Goal: Information Seeking & Learning: Learn about a topic

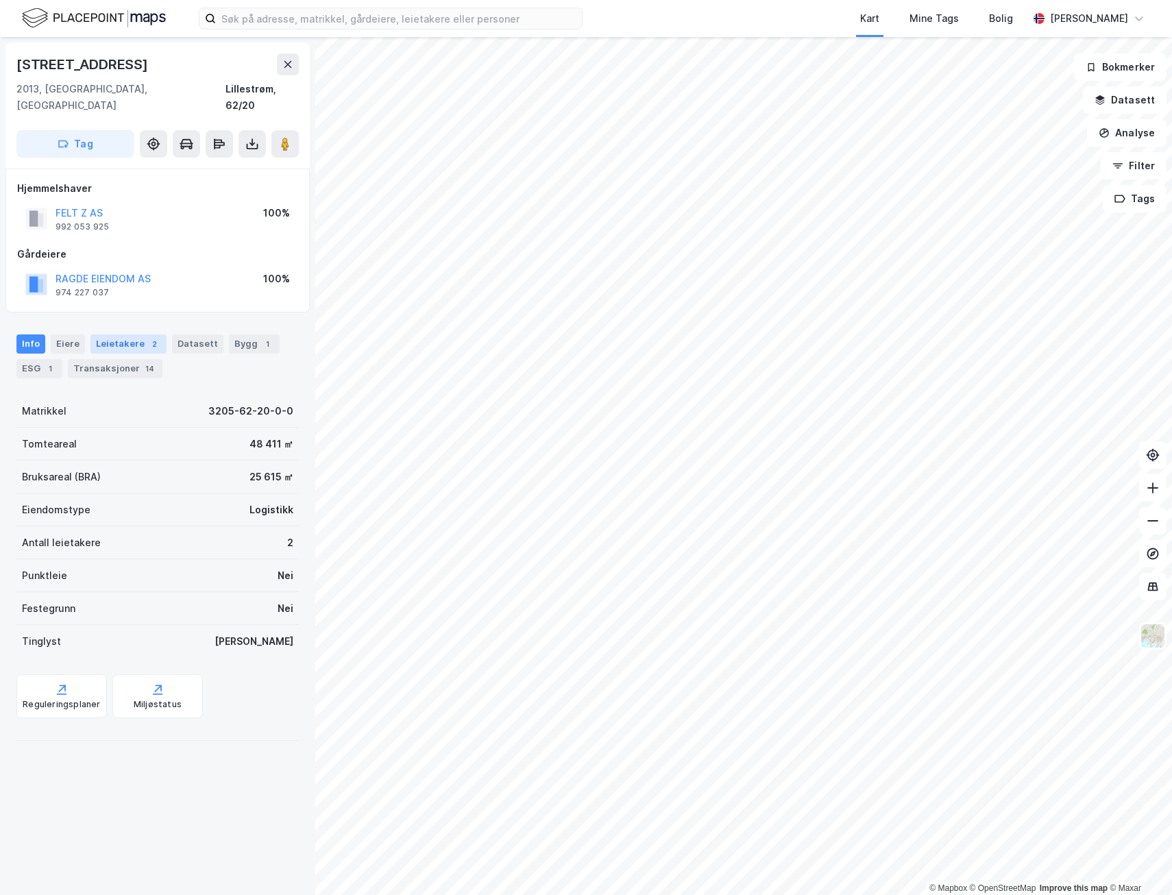
click at [157, 334] on div "Leietakere 2" at bounding box center [128, 343] width 76 height 19
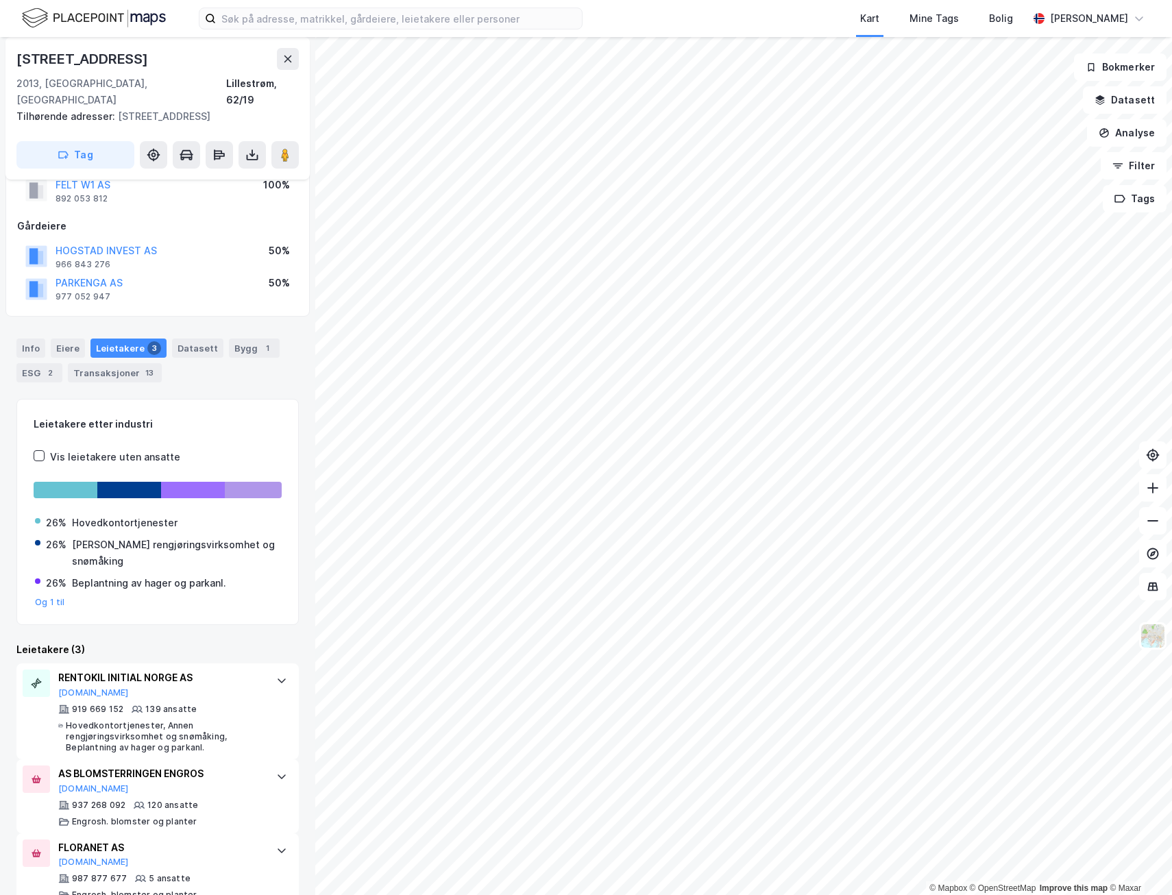
scroll to position [57, 0]
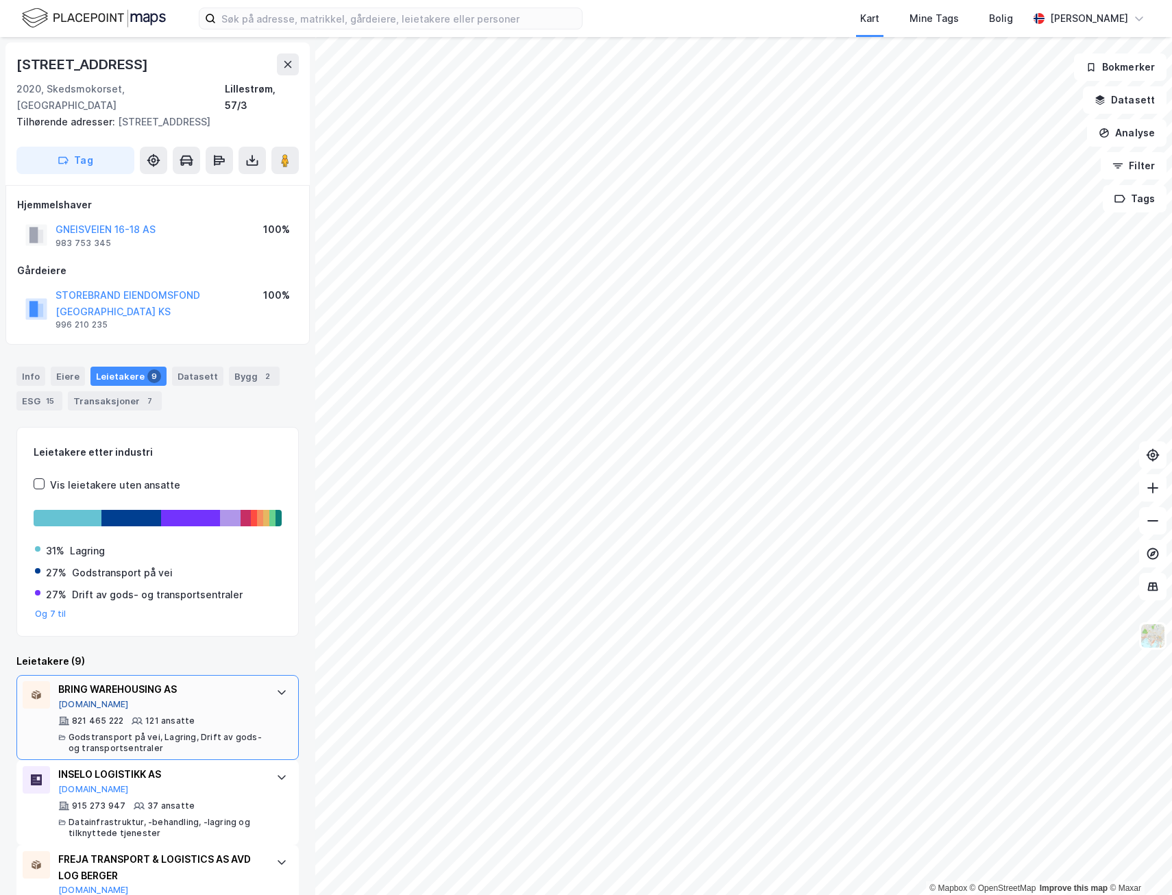
click at [73, 699] on button "[DOMAIN_NAME]" at bounding box center [93, 704] width 71 height 11
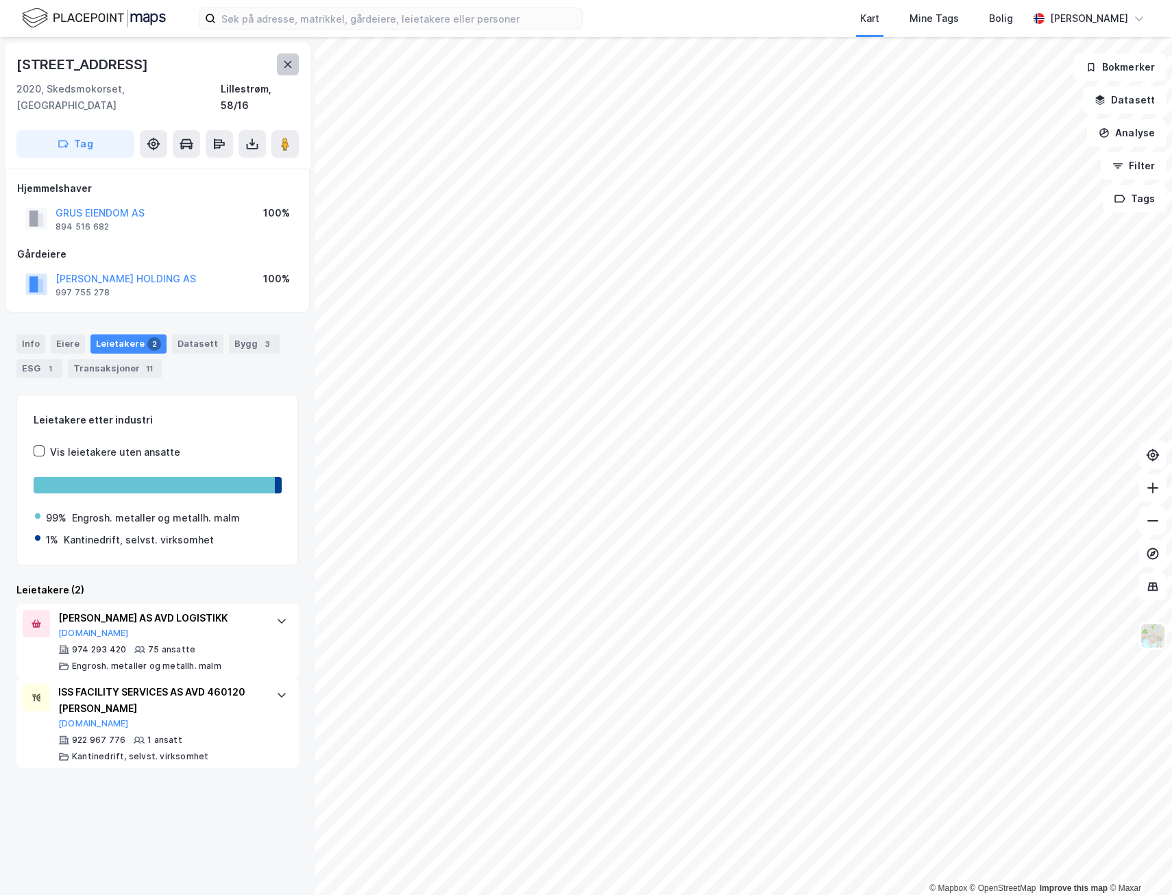
click at [288, 66] on icon at bounding box center [287, 64] width 11 height 11
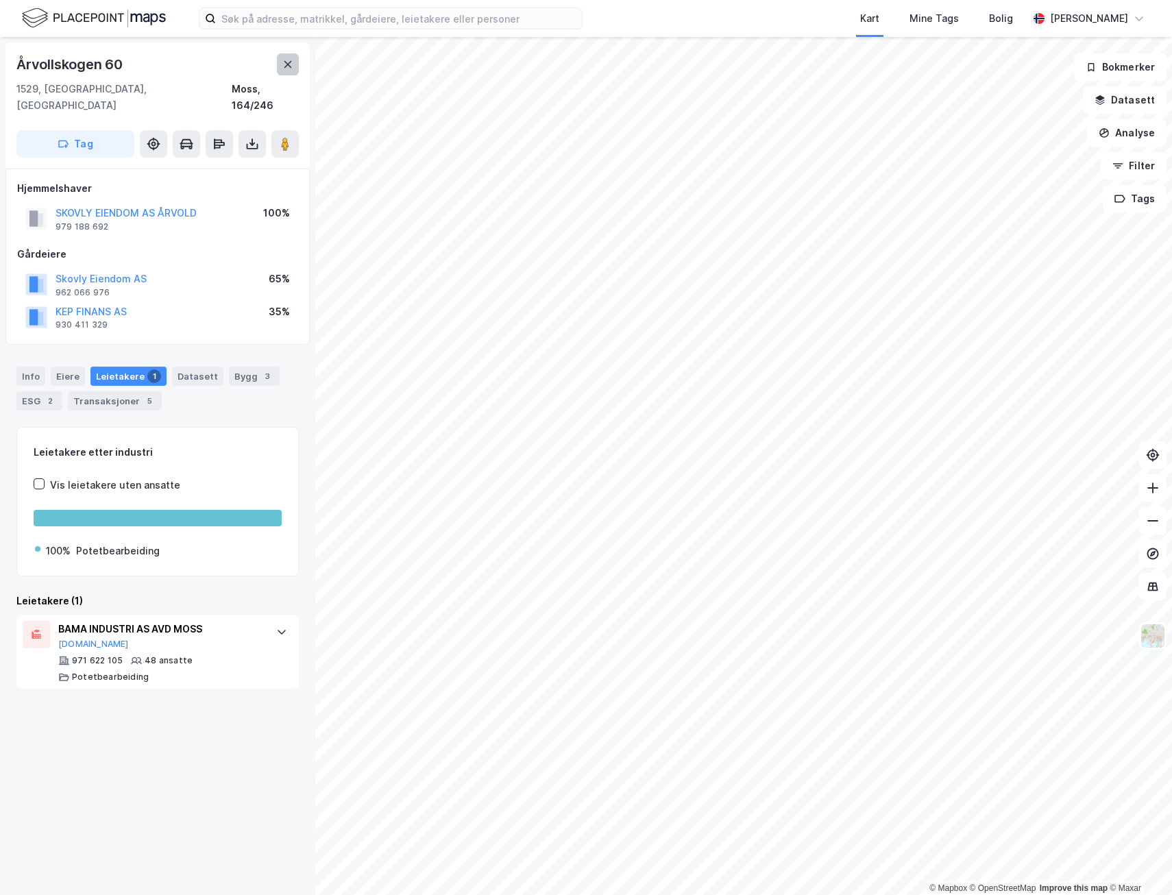
click at [295, 71] on button at bounding box center [288, 64] width 22 height 22
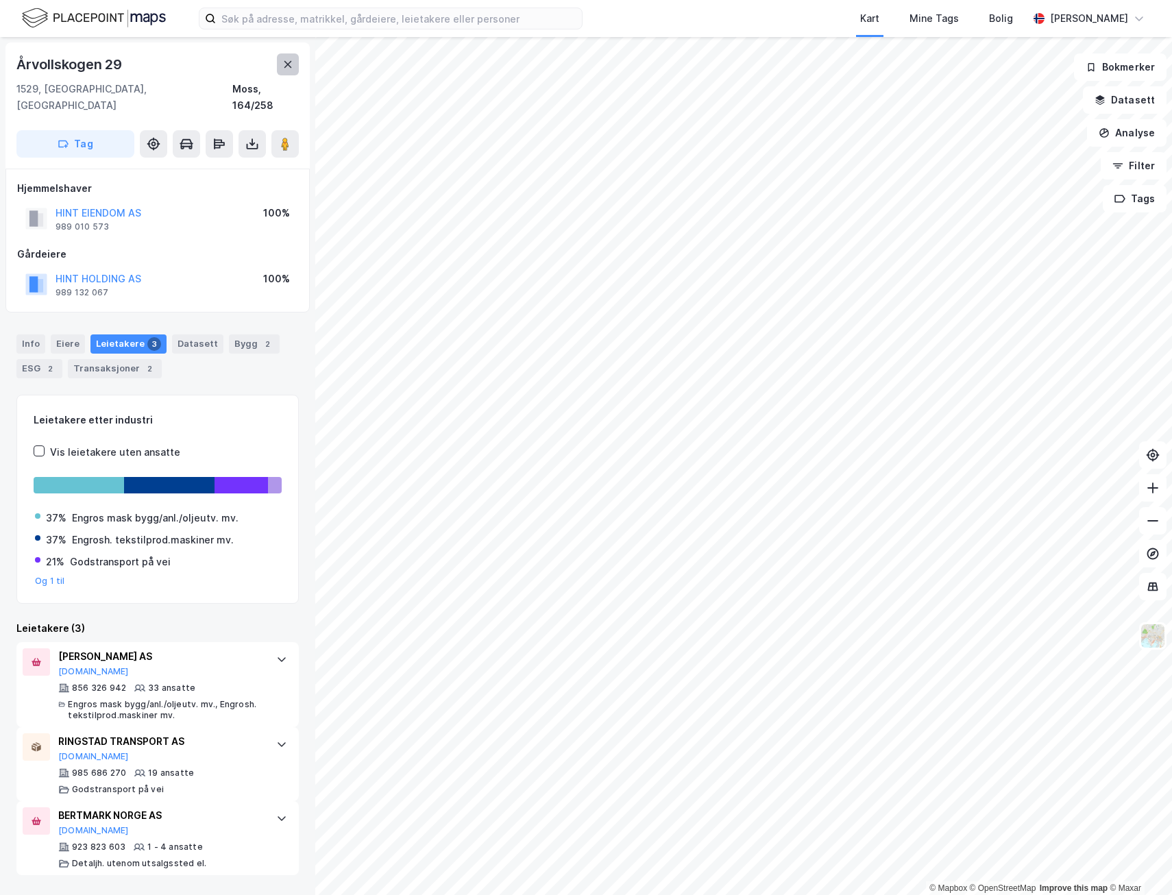
click at [284, 62] on icon at bounding box center [287, 64] width 11 height 11
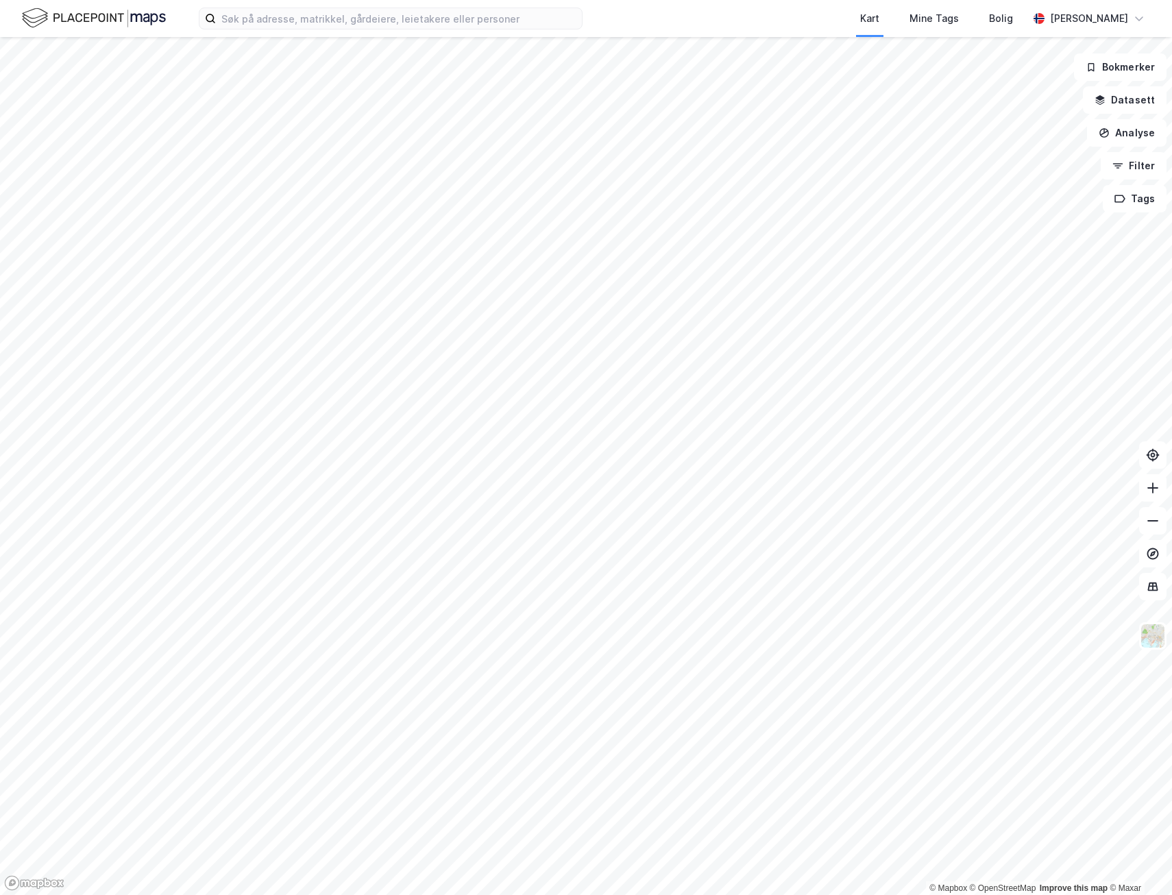
click at [0, 380] on html "Kart Mine Tags Bolig [PERSON_NAME] © Mapbox © OpenStreetMap Improve this map © …" at bounding box center [586, 447] width 1172 height 895
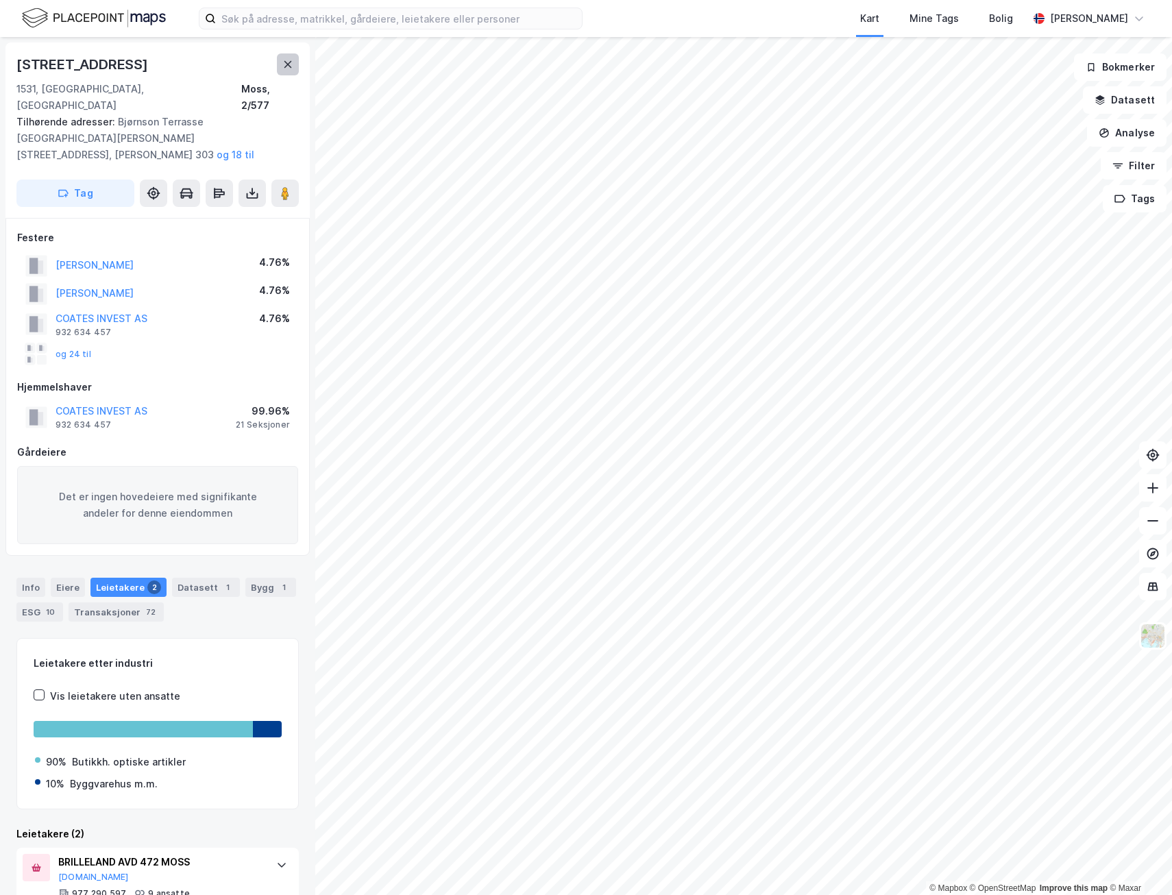
click at [286, 63] on icon at bounding box center [288, 64] width 8 height 7
click at [293, 68] on icon at bounding box center [287, 64] width 11 height 11
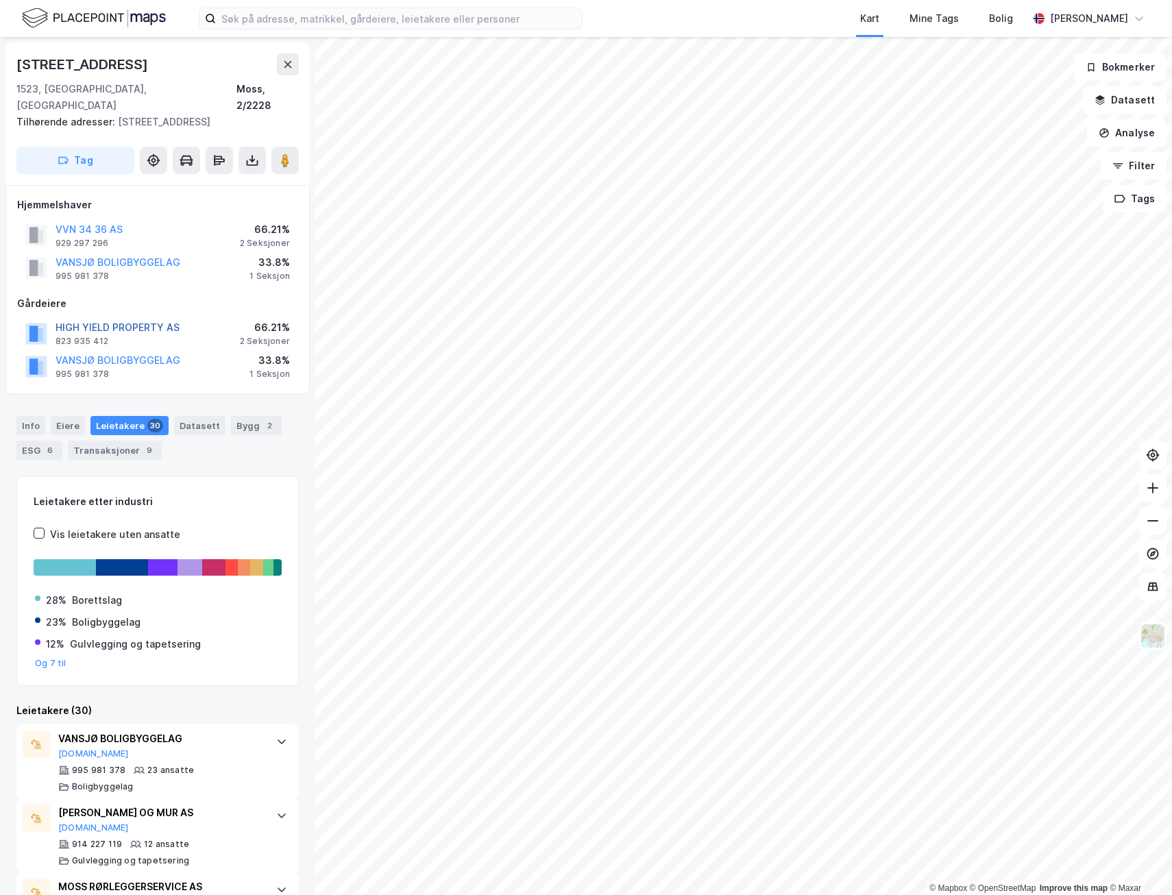
click at [0, 0] on button "HIGH YIELD PROPERTY AS" at bounding box center [0, 0] width 0 height 0
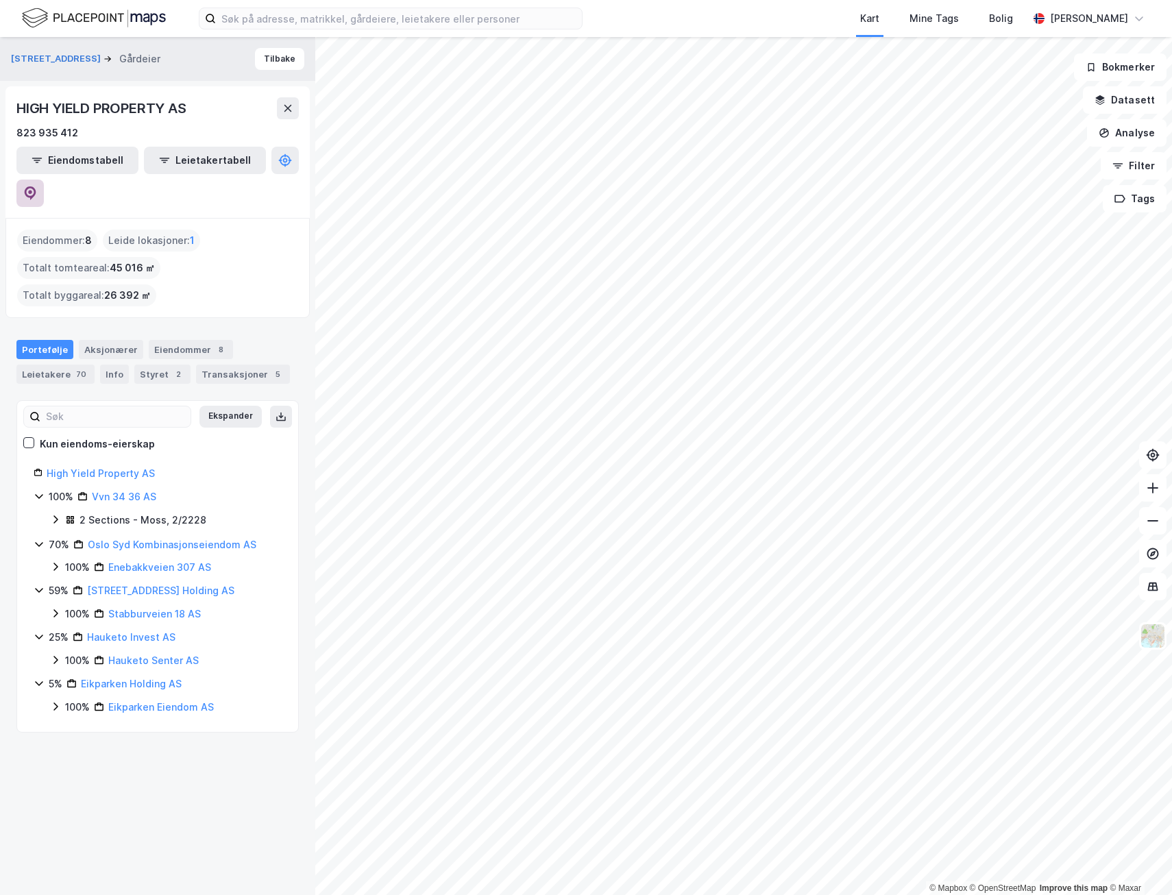
click at [44, 180] on button at bounding box center [29, 193] width 27 height 27
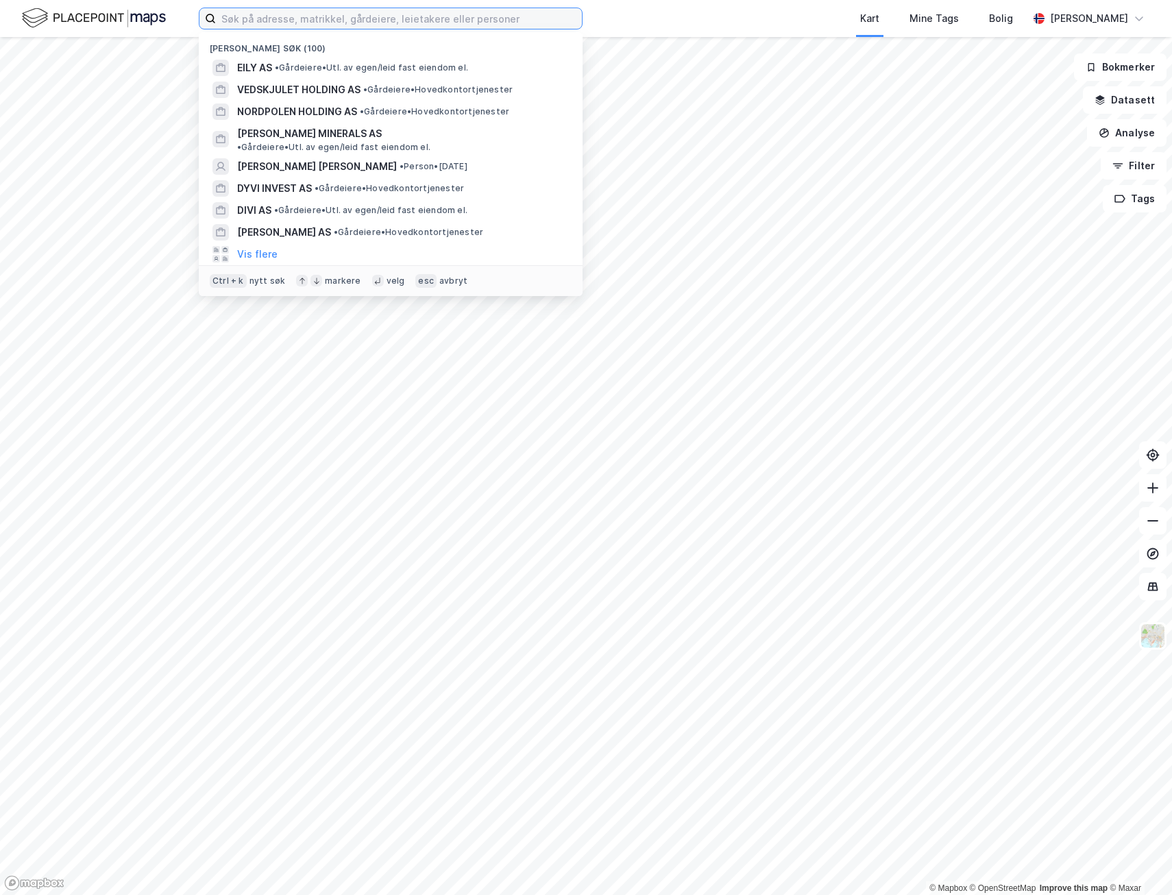
click at [291, 15] on input at bounding box center [399, 18] width 366 height 21
paste input "Hamachi AS"
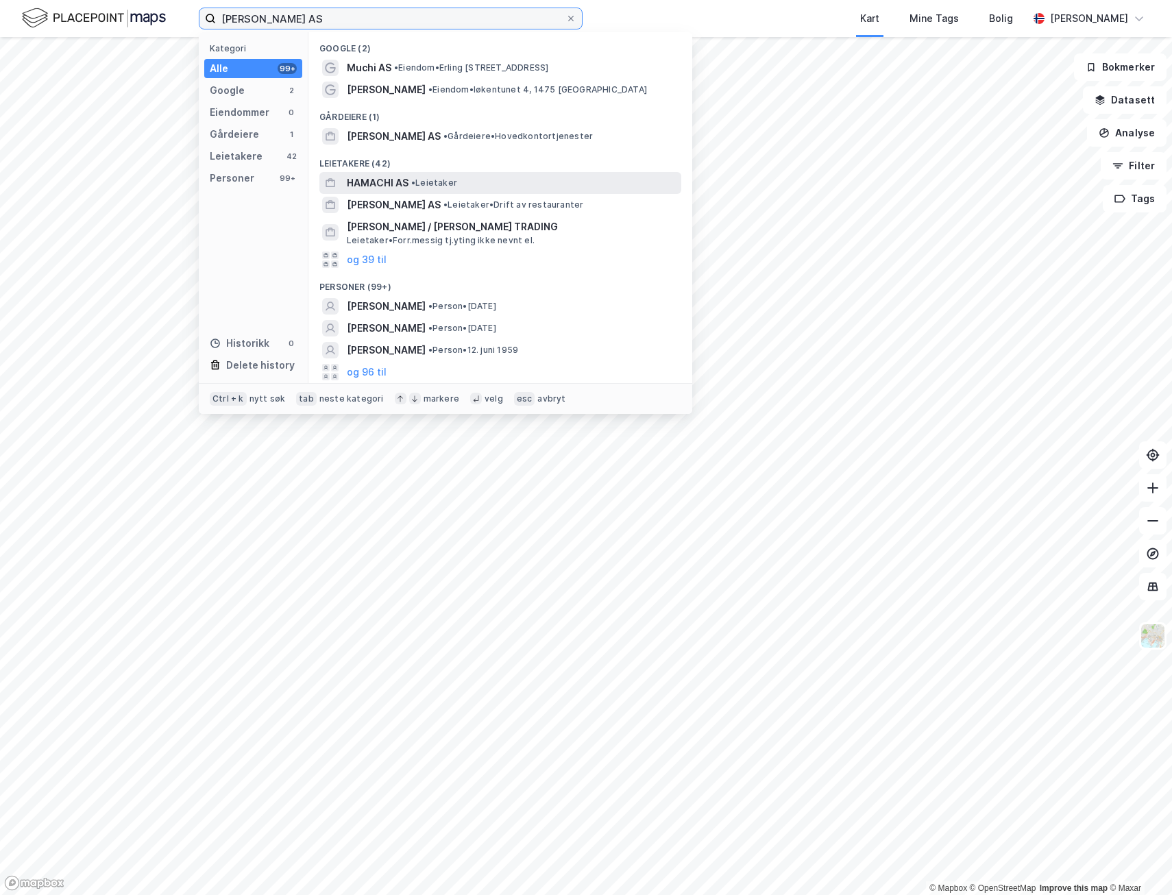
type input "Hamachi AS"
click at [356, 182] on span "HAMACHI AS" at bounding box center [378, 183] width 62 height 16
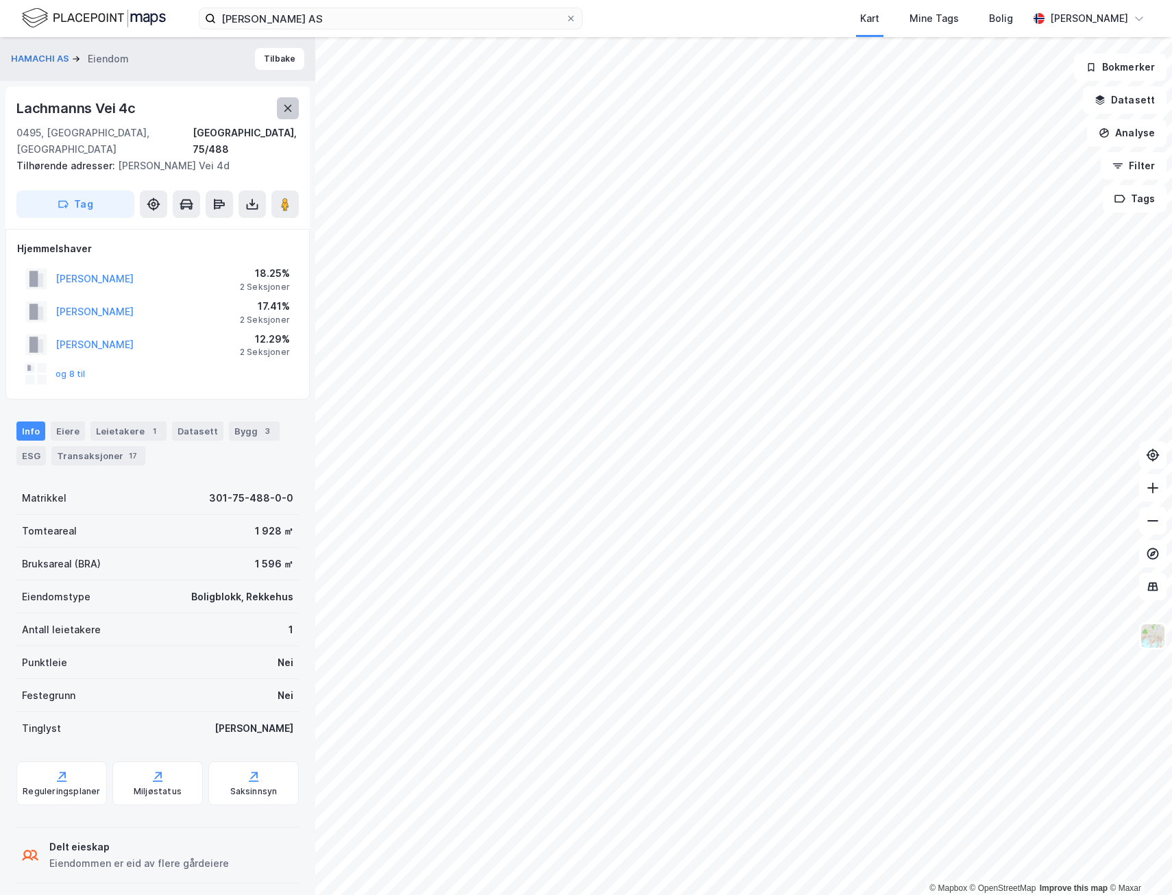
click at [288, 106] on icon at bounding box center [287, 108] width 11 height 11
